Goal: Check status: Check status

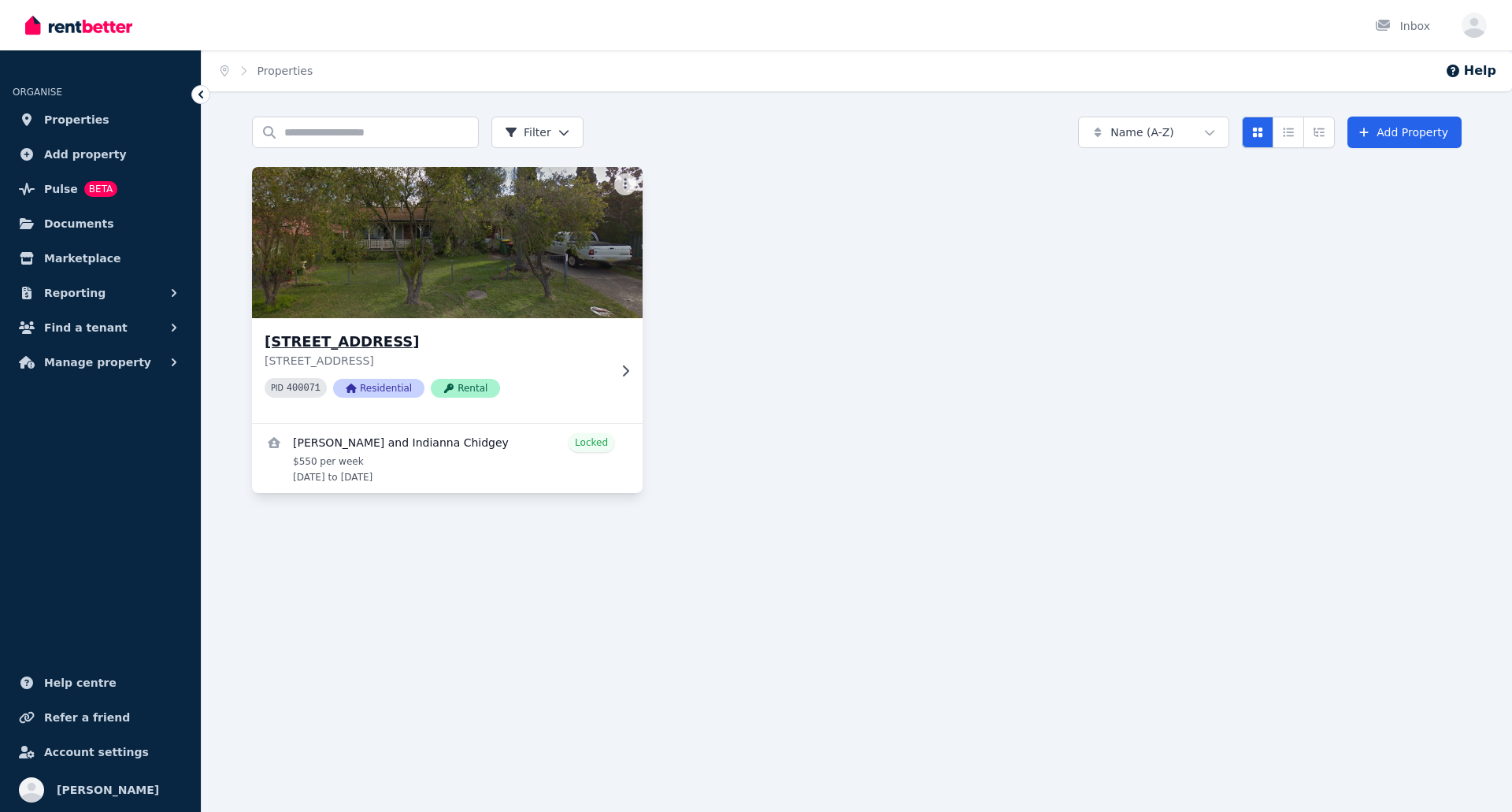
click at [393, 280] on img at bounding box center [447, 242] width 410 height 159
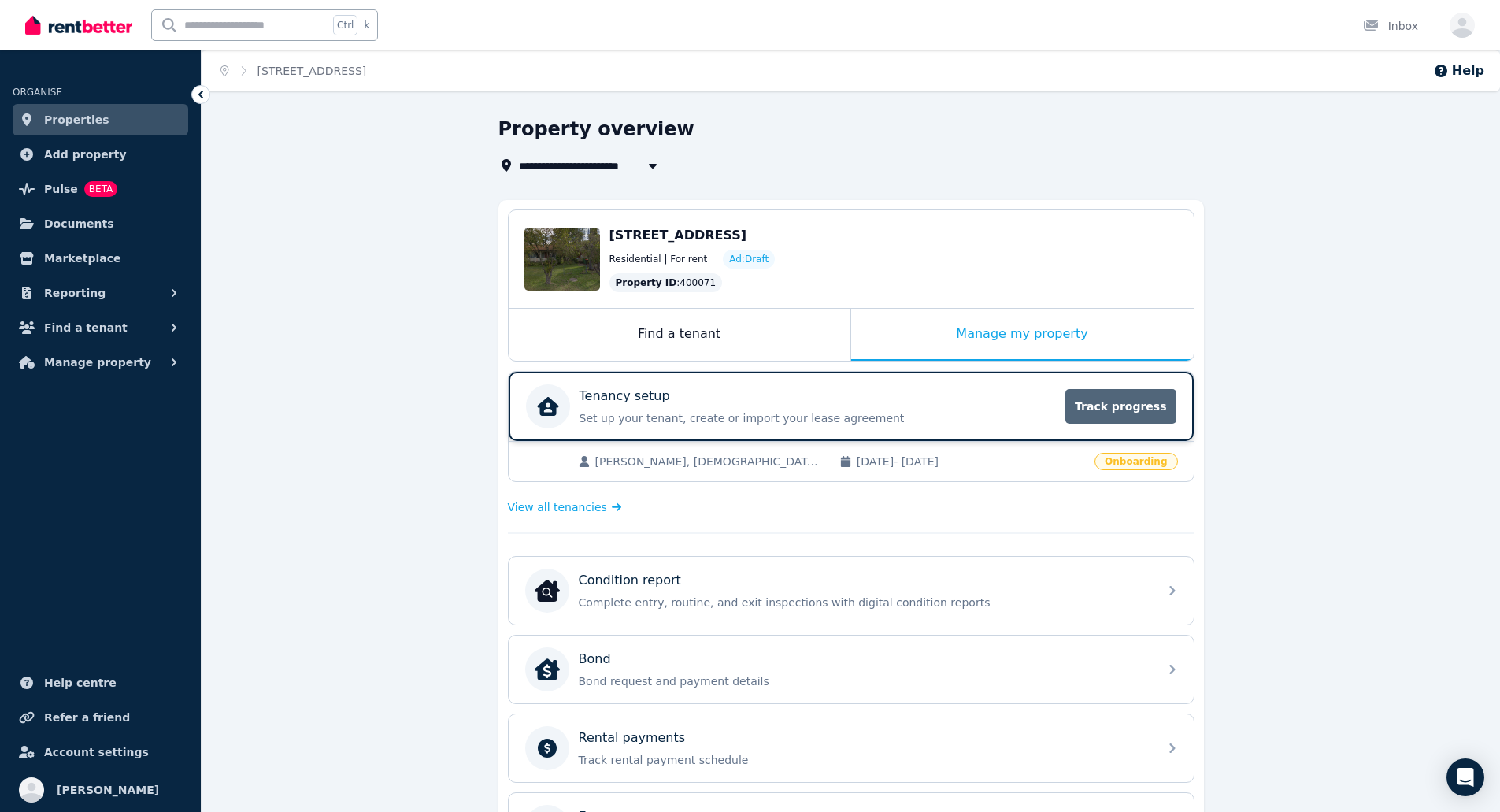
click at [1123, 401] on span "Track progress" at bounding box center [1120, 405] width 110 height 34
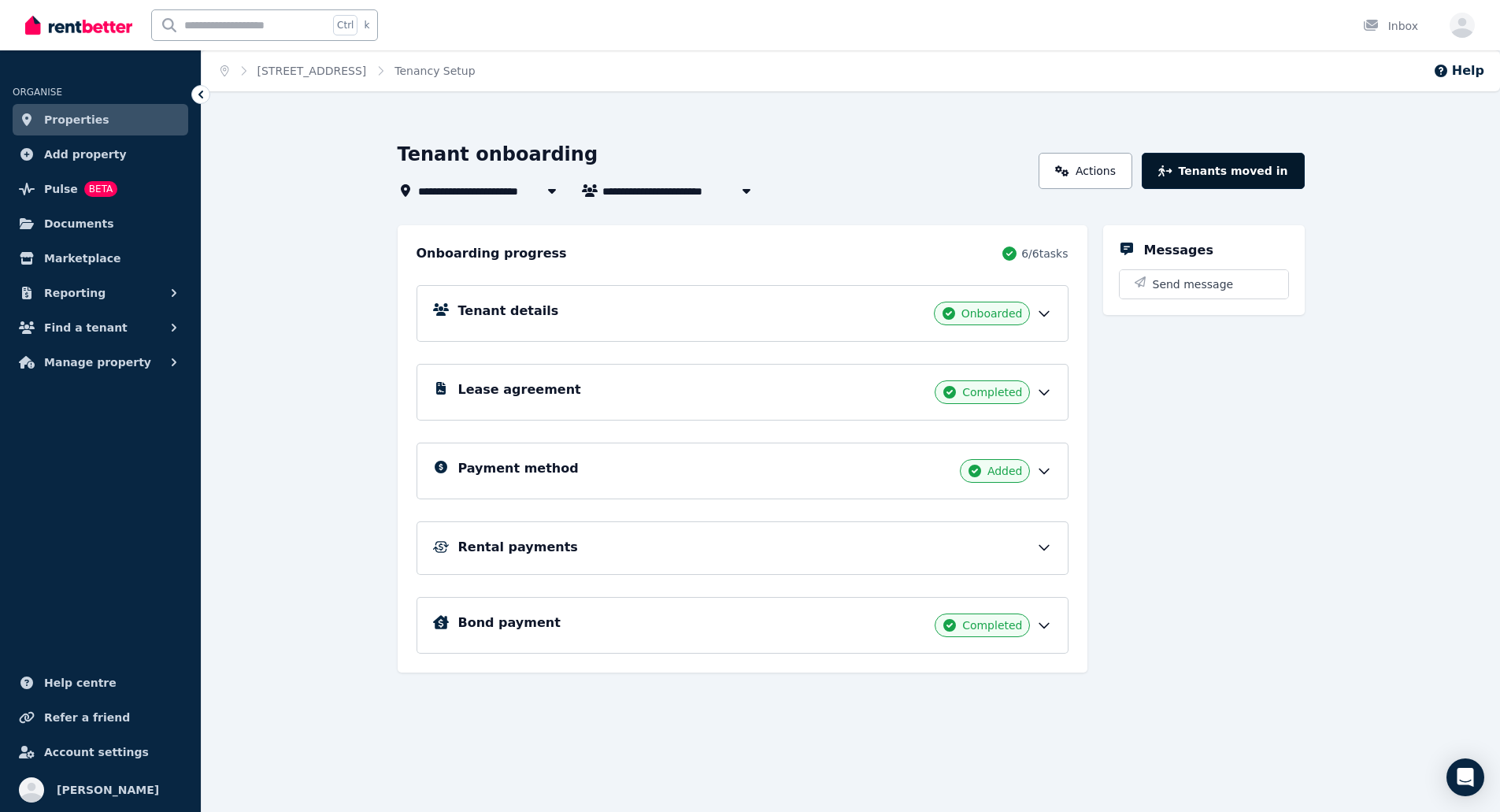
click at [1243, 167] on button "Tenants moved in" at bounding box center [1223, 170] width 162 height 36
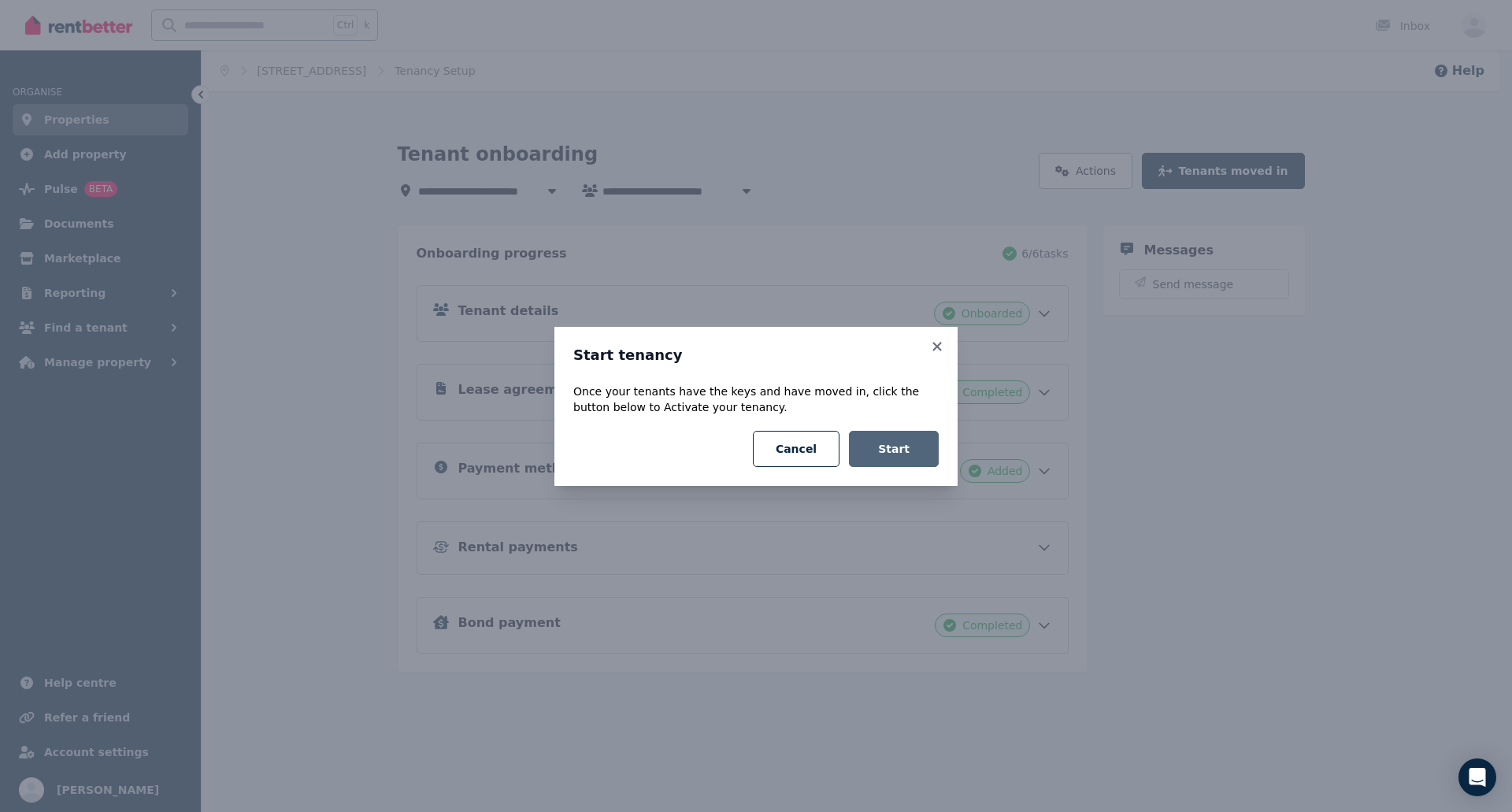
click at [922, 448] on button "Start" at bounding box center [893, 448] width 90 height 36
